Goal: Task Accomplishment & Management: Manage account settings

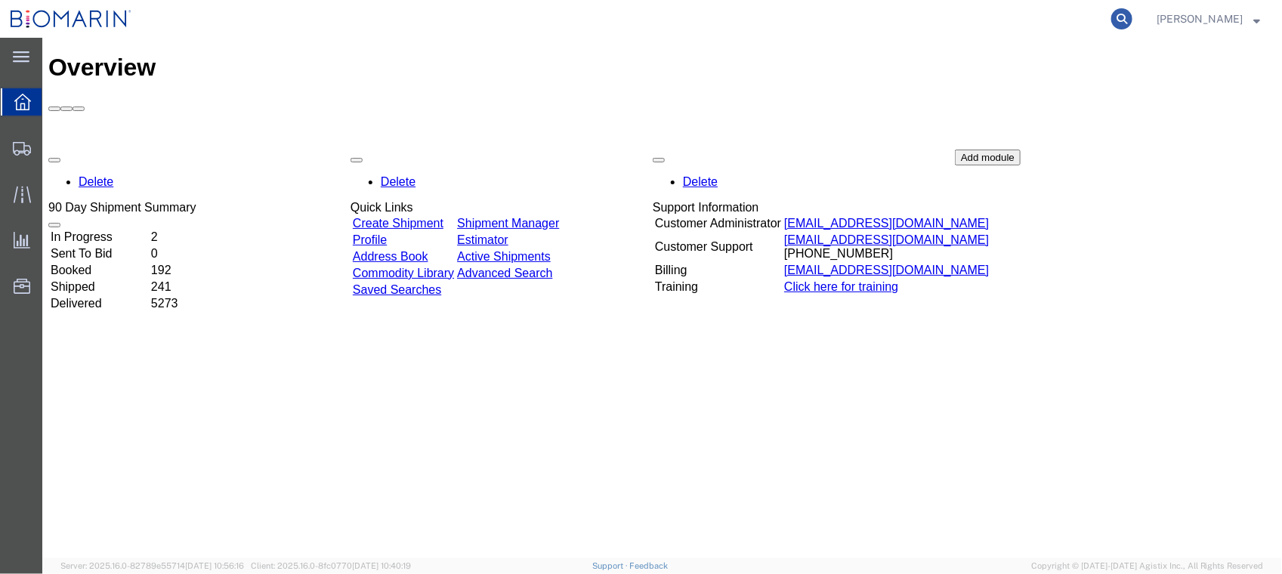
click at [1132, 19] on icon at bounding box center [1121, 18] width 21 height 21
paste input "BEX25140"
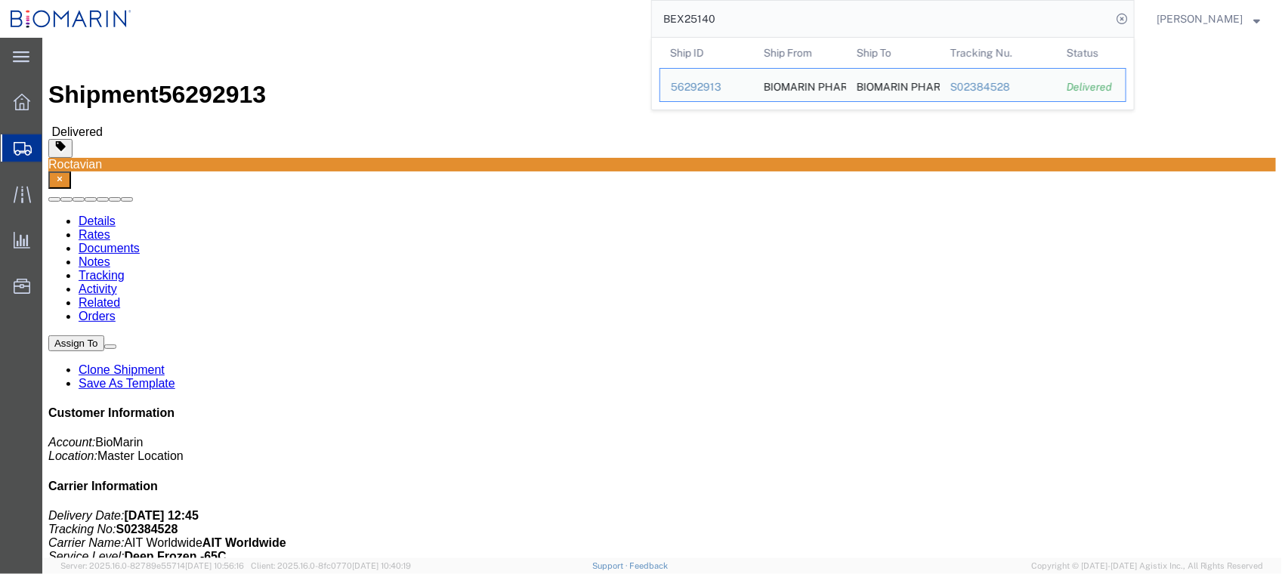
click at [775, 21] on input "BEX25140" at bounding box center [881, 19] width 459 height 36
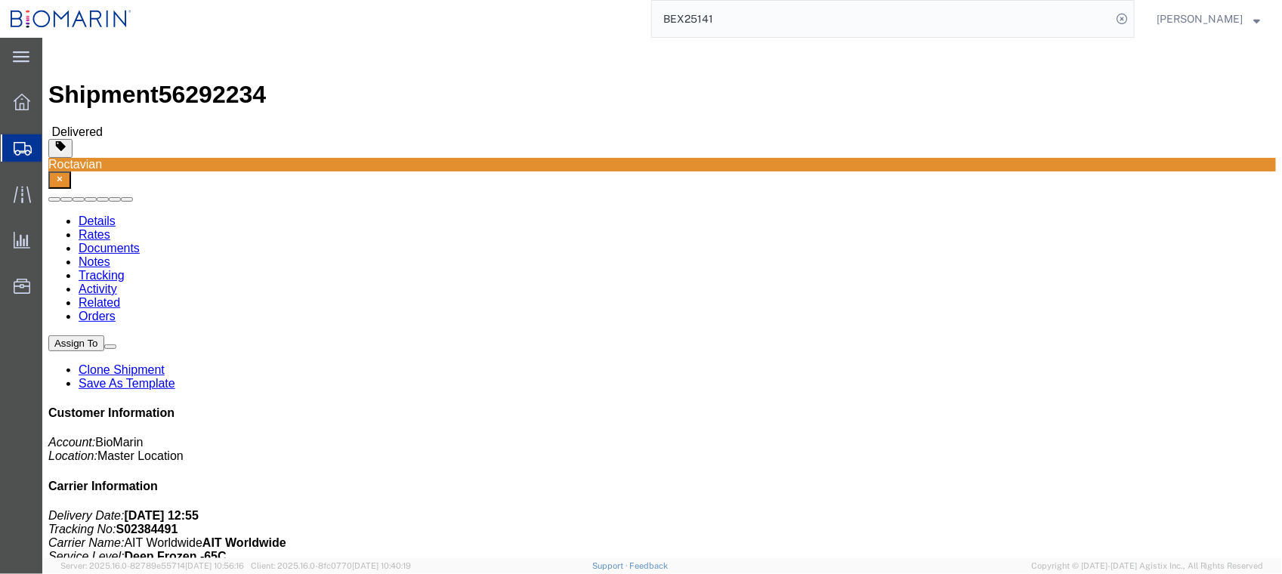
drag, startPoint x: 987, startPoint y: 249, endPoint x: 996, endPoint y: 249, distance: 9.8
click icon "Contact Name:"
drag, startPoint x: 996, startPoint y: 249, endPoint x: 1108, endPoint y: 259, distance: 112.2
click p "Delivery Date: [DATE] 12:55 Tracking No: S02384491 Carrier Name: AIT Worldwide …"
click at [777, 9] on input "BEX25141" at bounding box center [881, 19] width 459 height 36
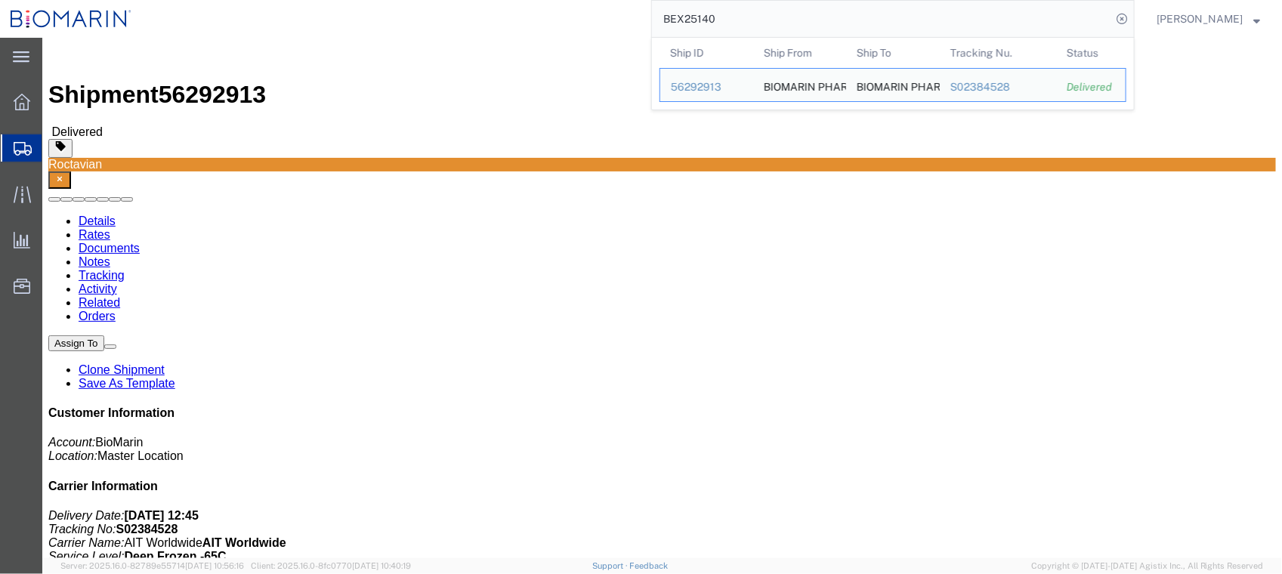
drag, startPoint x: 792, startPoint y: 23, endPoint x: 616, endPoint y: 15, distance: 176.2
click at [607, 17] on div "BEX25140 Ship ID Ship From Ship To Tracking Nu. Status Ship ID 56292913 Ship Fr…" at bounding box center [638, 19] width 993 height 38
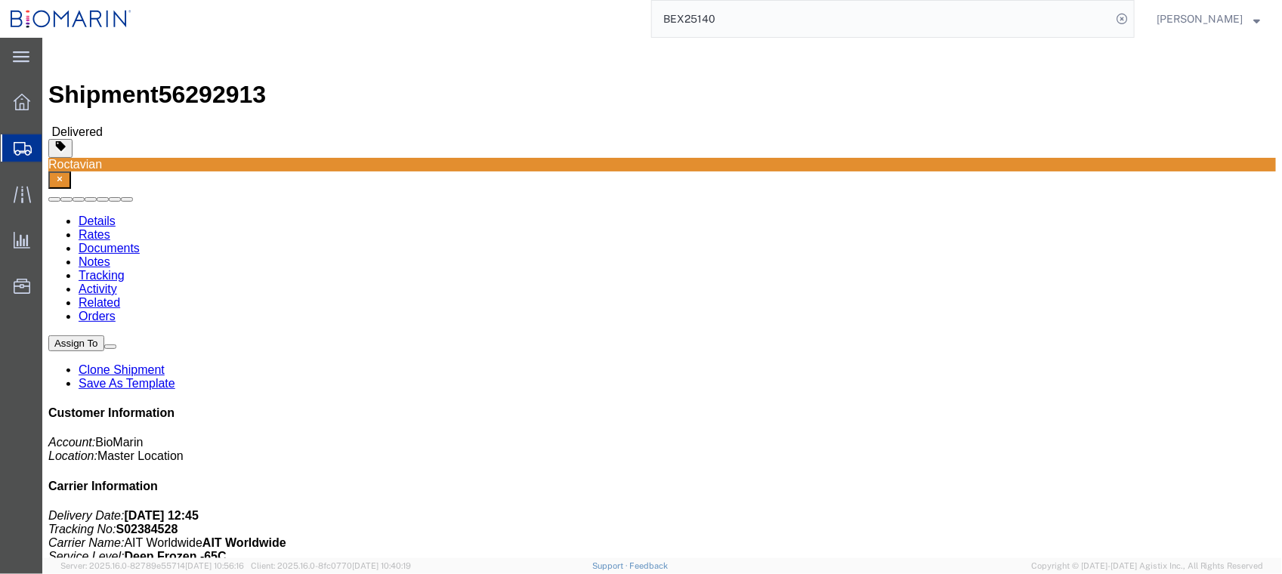
paste input "S02290252"
type input "S02290252"
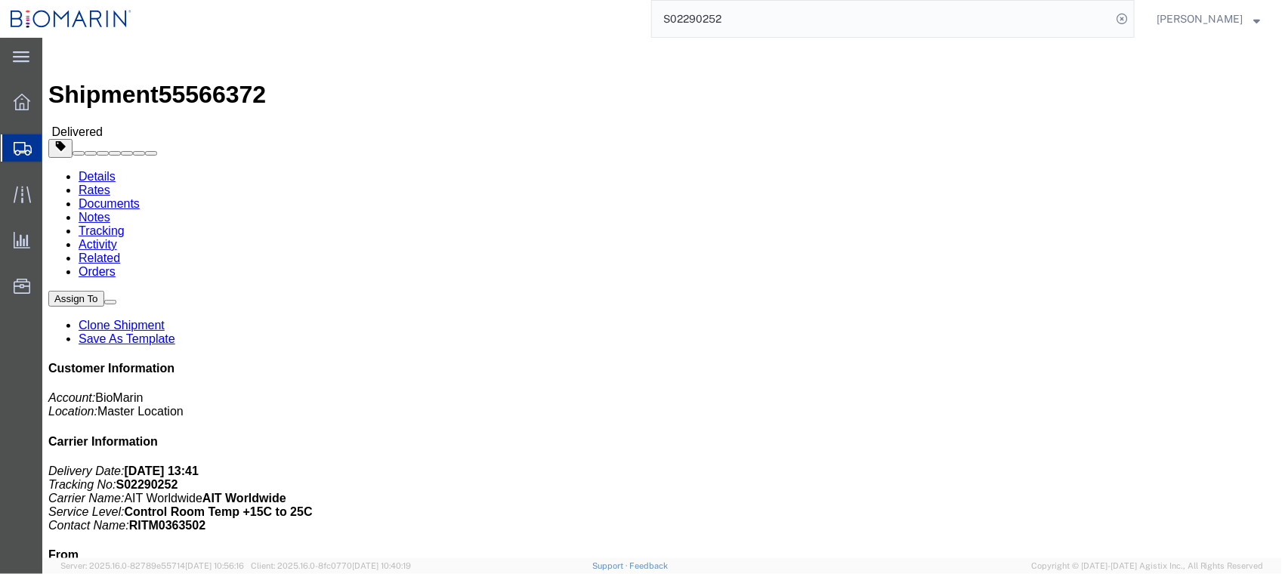
click link "Documents"
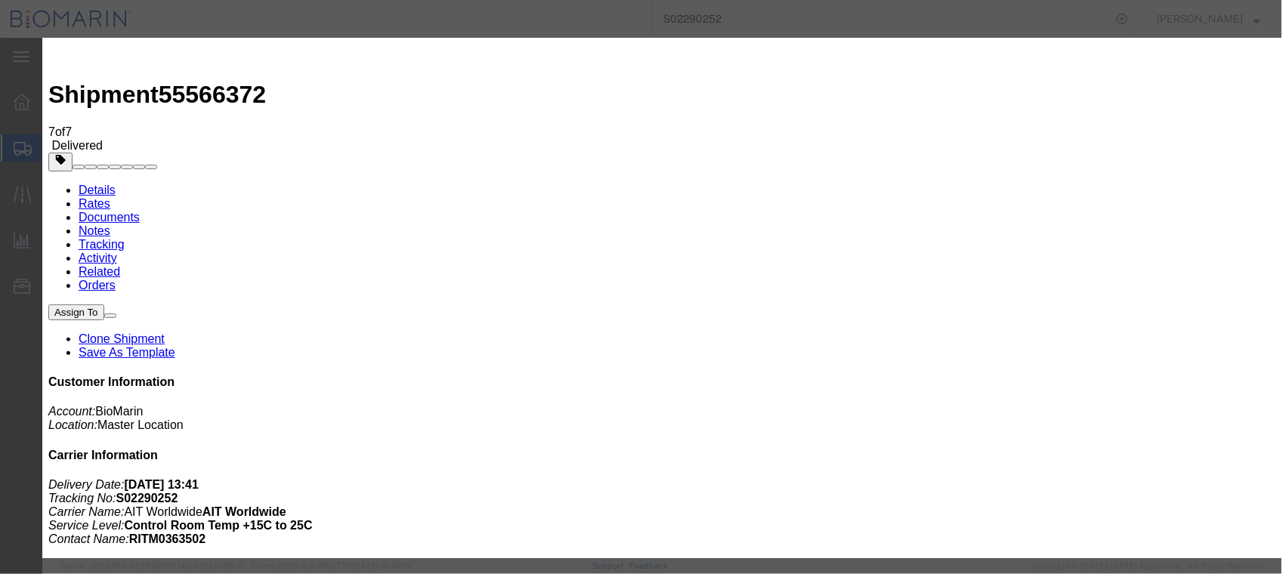
type input "C:\fakepath\S02290252 - X20250512579911.pdf"
select select
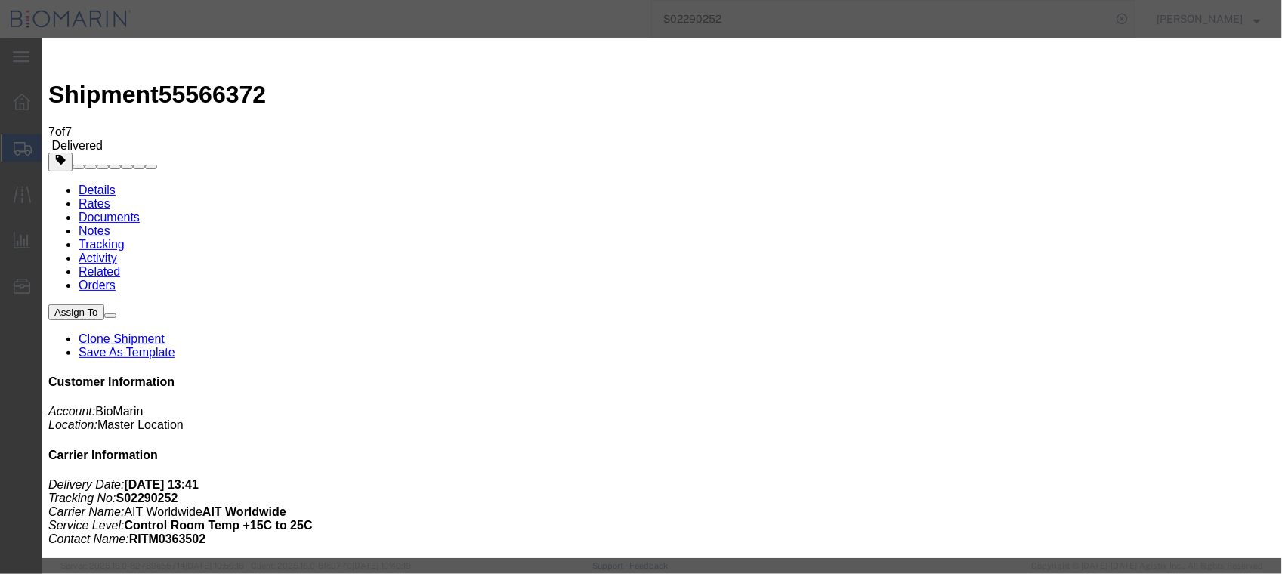
select select
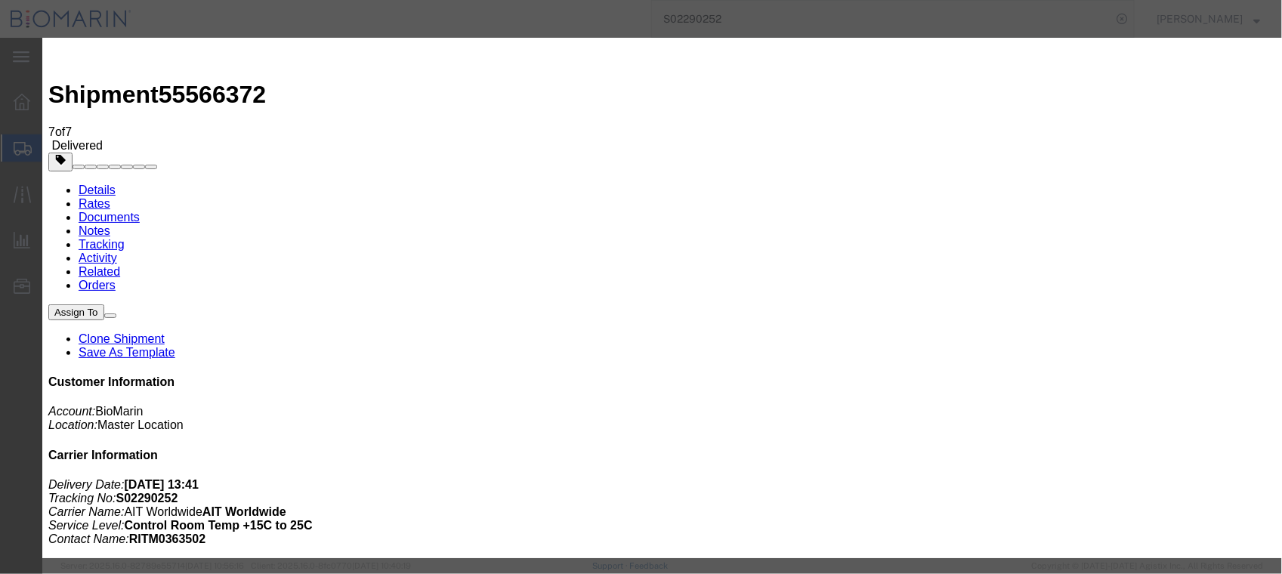
type input "C:\fakepath\S02290252 - X20250512579911.pdf"
select select
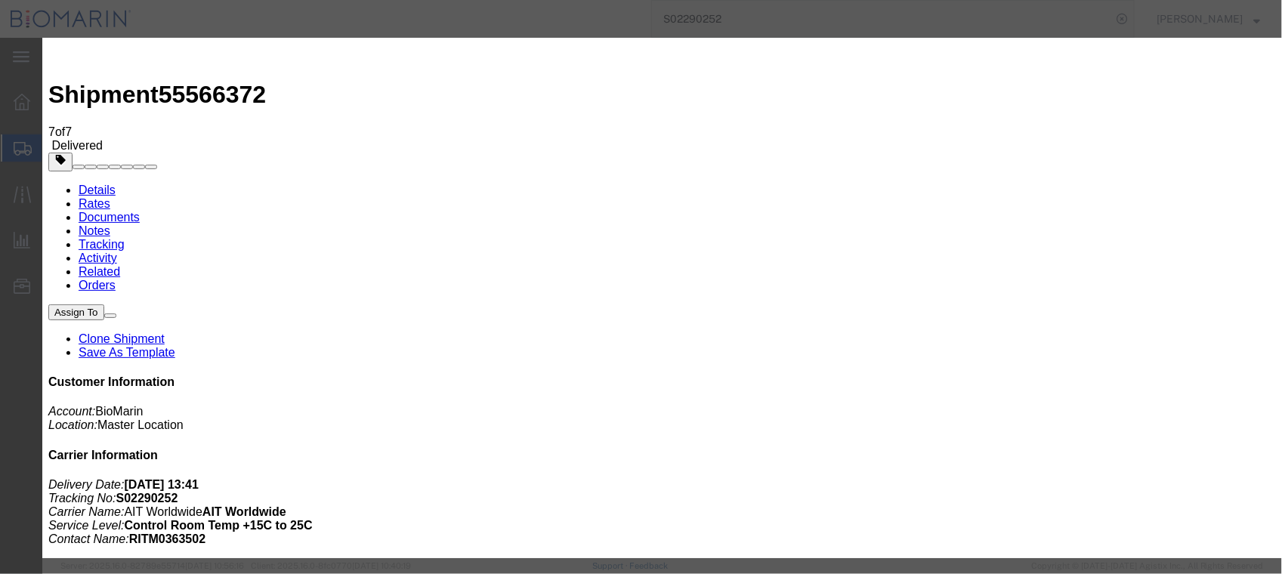
select select
